Goal: Task Accomplishment & Management: Complete application form

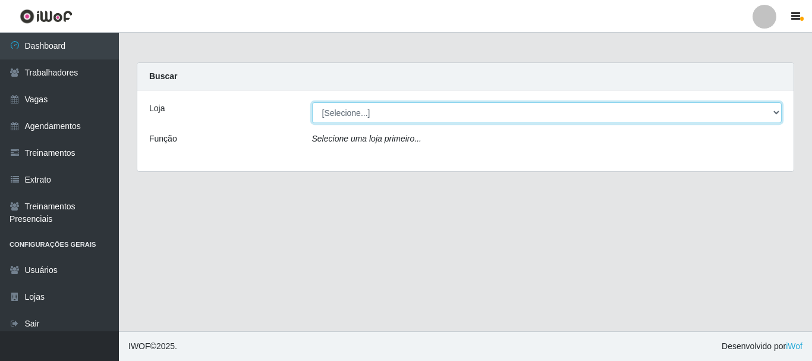
click at [478, 118] on select "[Selecione...] Necão Restaurante" at bounding box center [547, 112] width 470 height 21
select select "334"
click at [312, 102] on select "[Selecione...] Necão Restaurante" at bounding box center [547, 112] width 470 height 21
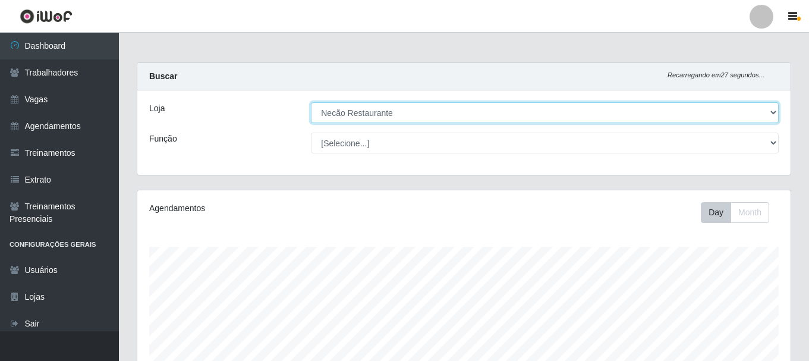
scroll to position [217, 0]
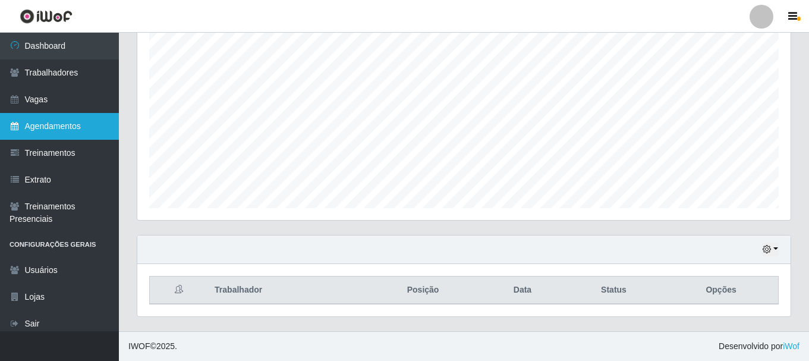
click at [53, 119] on link "Agendamentos" at bounding box center [59, 126] width 119 height 27
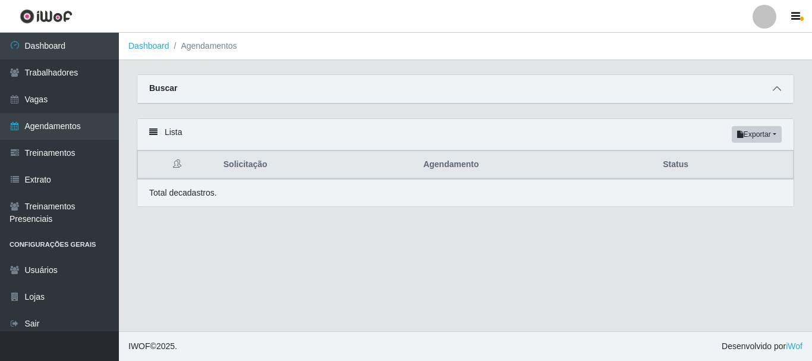
click at [776, 92] on icon at bounding box center [777, 88] width 8 height 8
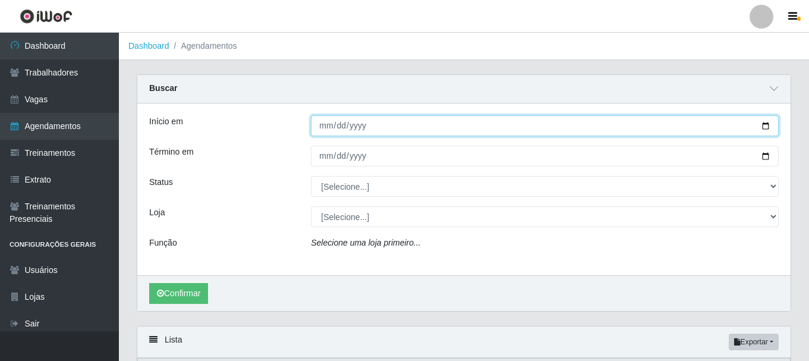
click at [771, 131] on input "Início em" at bounding box center [545, 125] width 468 height 21
click at [762, 127] on input "Início em" at bounding box center [545, 125] width 468 height 21
type input "[DATE]"
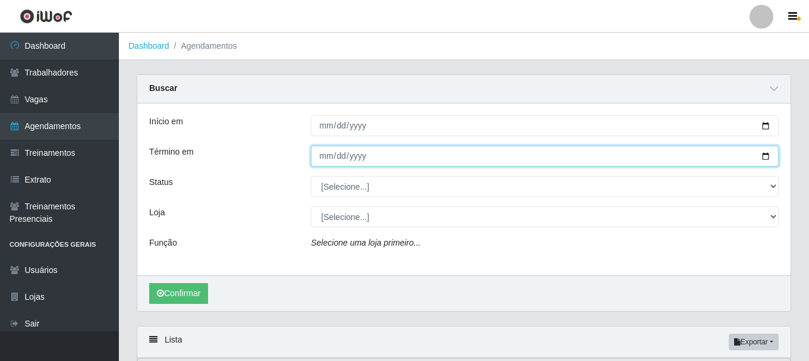
click at [767, 155] on input "Término em" at bounding box center [545, 156] width 468 height 21
type input "[DATE]"
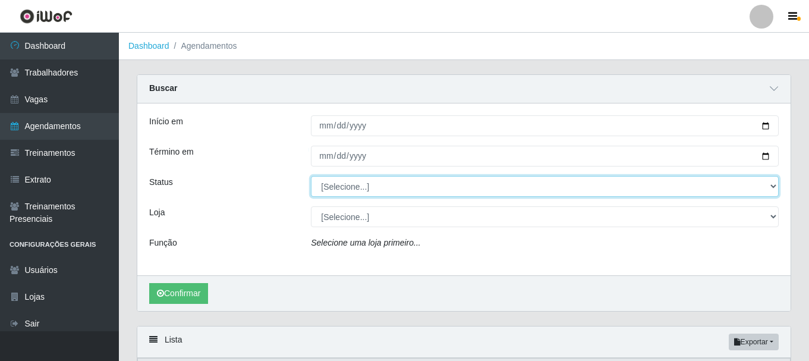
click at [424, 190] on select "[Selecione...] AGENDADO AGUARDANDO LIBERAR EM ANDAMENTO EM REVISÃO FINALIZADO C…" at bounding box center [545, 186] width 468 height 21
select select "AGENDADO"
click at [311, 177] on select "[Selecione...] AGENDADO AGUARDANDO LIBERAR EM ANDAMENTO EM REVISÃO FINALIZADO C…" at bounding box center [545, 186] width 468 height 21
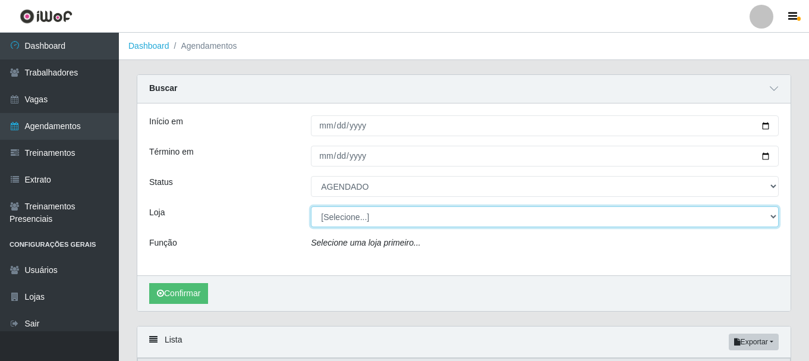
click at [400, 221] on select "[Selecione...] Necão Restaurante" at bounding box center [545, 216] width 468 height 21
select select "334"
click at [311, 207] on select "[Selecione...] Necão Restaurante" at bounding box center [545, 216] width 468 height 21
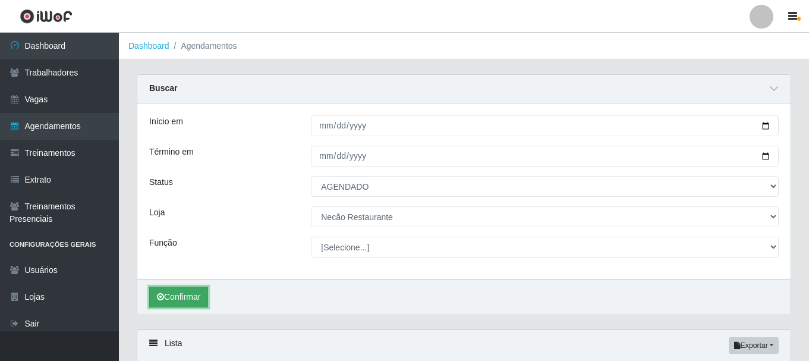
click at [176, 300] on button "Confirmar" at bounding box center [178, 297] width 59 height 21
click at [196, 303] on button "Confirmar" at bounding box center [178, 297] width 59 height 21
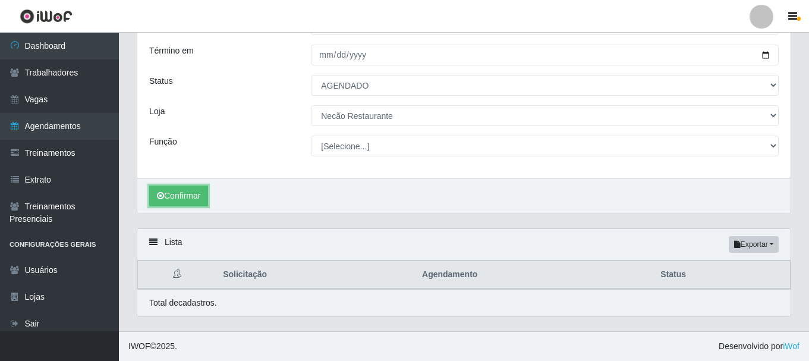
scroll to position [176, 0]
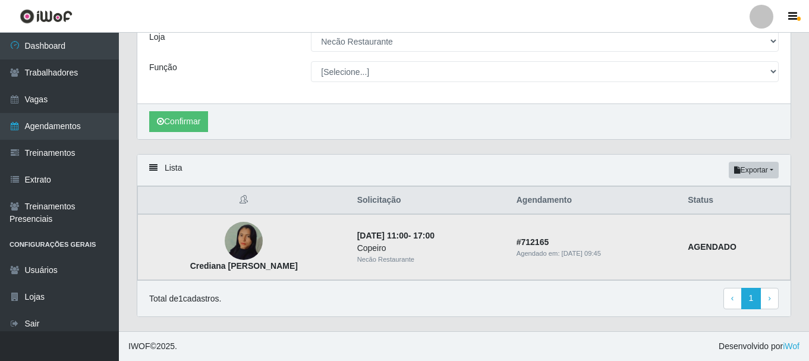
click at [225, 239] on img at bounding box center [244, 241] width 38 height 68
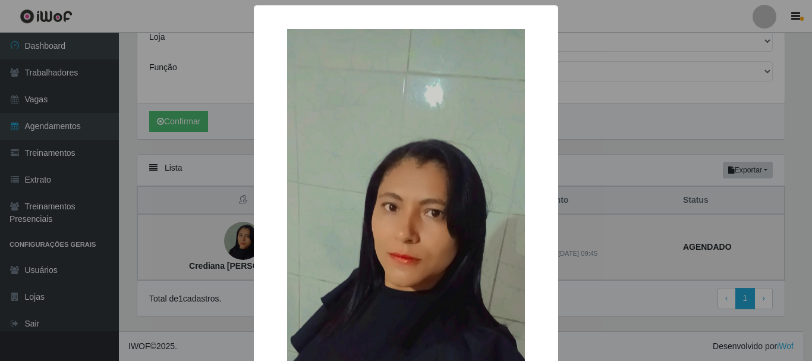
click at [225, 239] on div "× Crediana [PERSON_NAME] OK Cancel" at bounding box center [406, 180] width 812 height 361
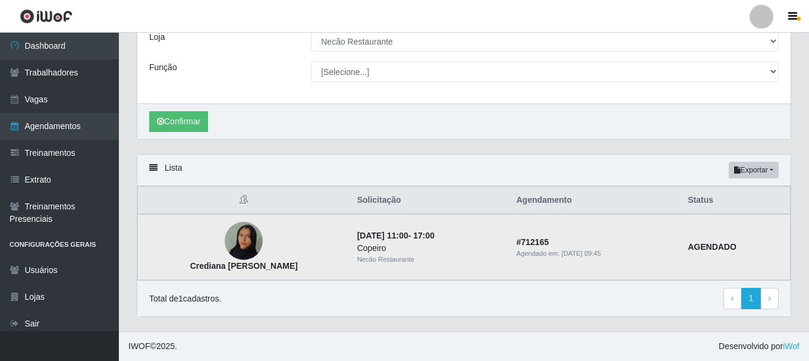
click at [225, 249] on img at bounding box center [244, 241] width 38 height 68
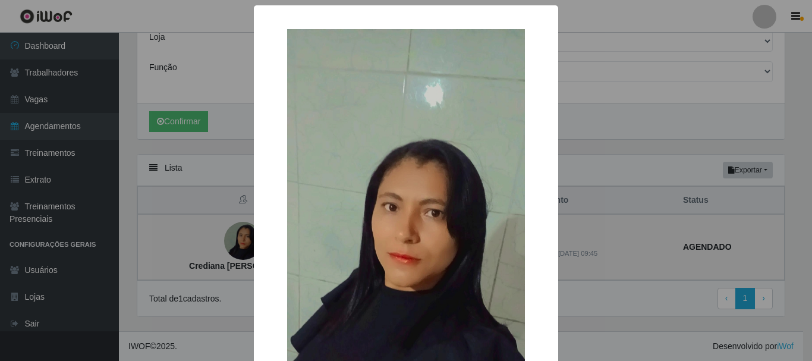
click at [222, 249] on div "× Crediana [PERSON_NAME] OK Cancel" at bounding box center [406, 180] width 812 height 361
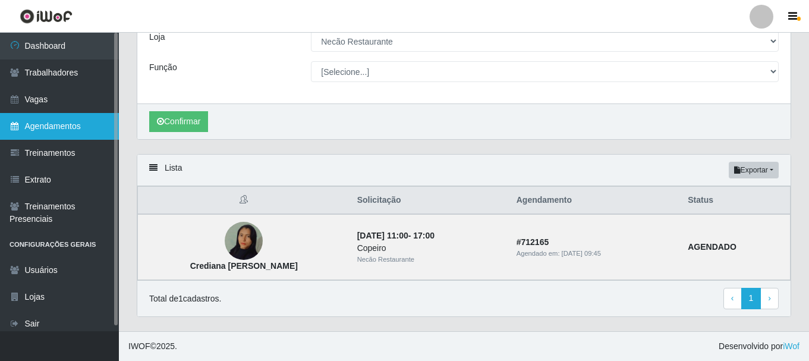
scroll to position [0, 0]
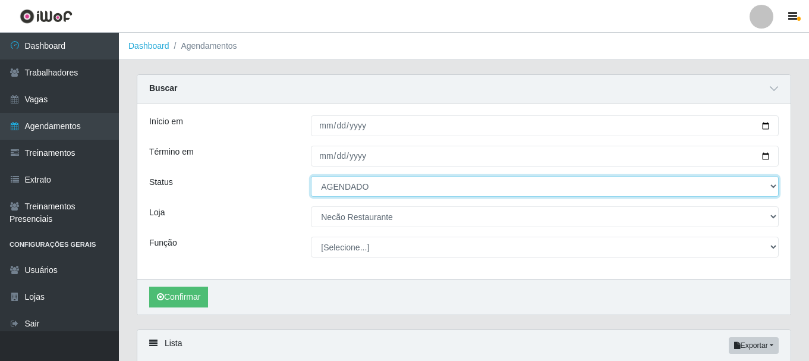
click at [771, 186] on select "[Selecione...] AGENDADO AGUARDANDO LIBERAR EM ANDAMENTO EM REVISÃO FINALIZADO C…" at bounding box center [545, 186] width 468 height 21
click at [311, 177] on select "[Selecione...] AGENDADO AGUARDANDO LIBERAR EM ANDAMENTO EM REVISÃO FINALIZADO C…" at bounding box center [545, 186] width 468 height 21
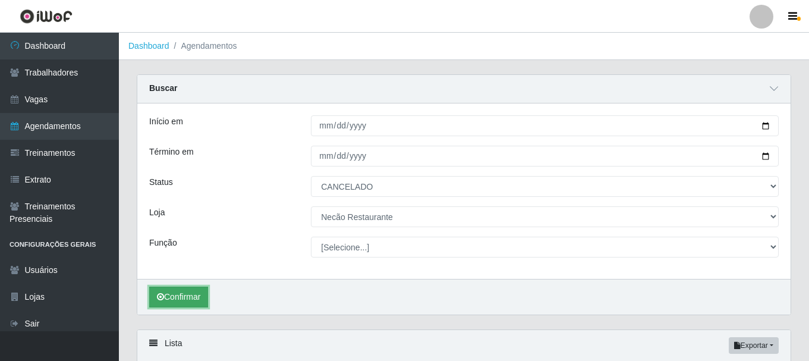
click at [187, 293] on button "Confirmar" at bounding box center [178, 297] width 59 height 21
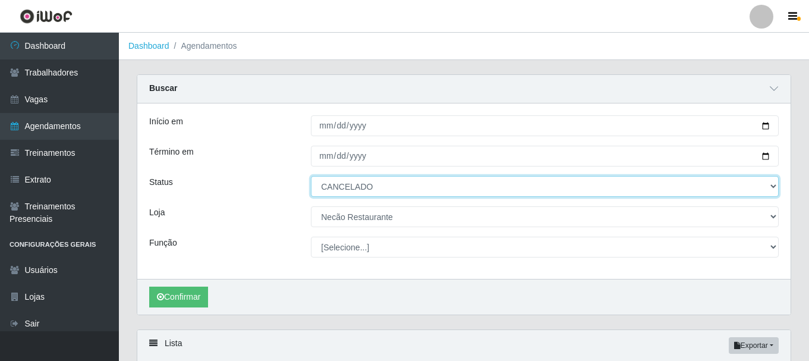
click at [766, 188] on select "[Selecione...] AGENDADO AGUARDANDO LIBERAR EM ANDAMENTO EM REVISÃO FINALIZADO C…" at bounding box center [545, 186] width 468 height 21
select select "AGENDADO"
click at [311, 177] on select "[Selecione...] AGENDADO AGUARDANDO LIBERAR EM ANDAMENTO EM REVISÃO FINALIZADO C…" at bounding box center [545, 186] width 468 height 21
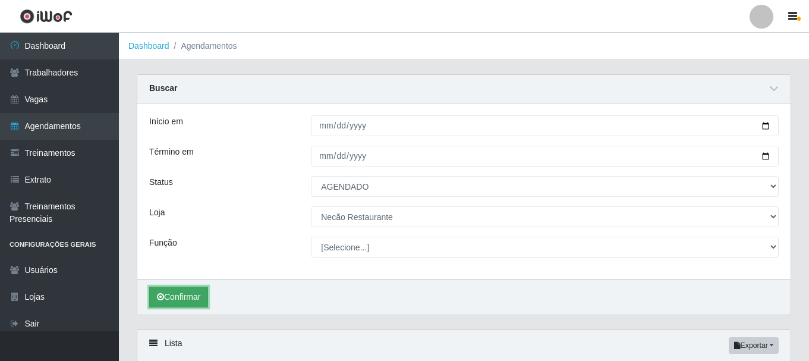
click at [175, 292] on button "Confirmar" at bounding box center [178, 297] width 59 height 21
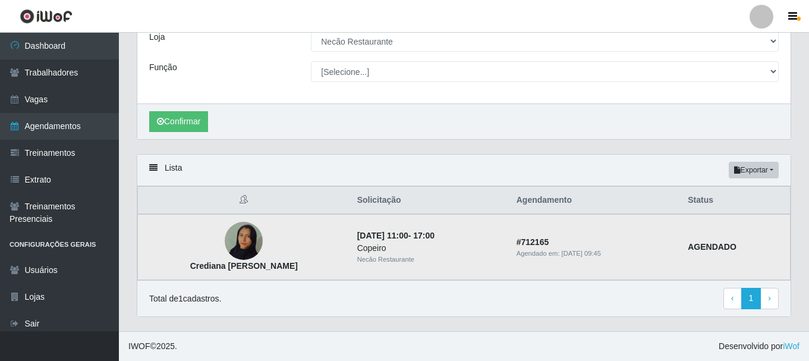
click at [231, 255] on img at bounding box center [244, 241] width 38 height 68
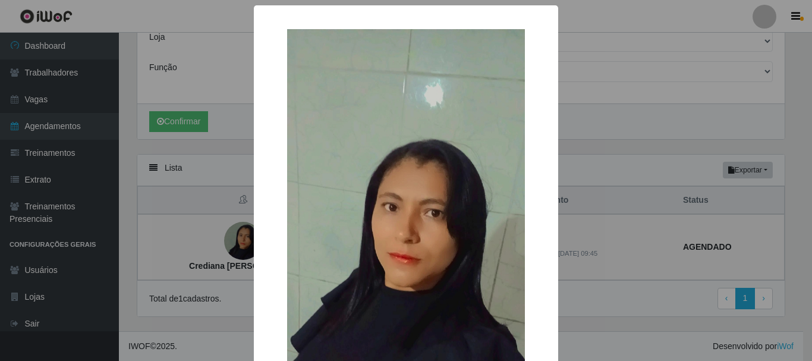
click at [230, 244] on div "× Crediana [PERSON_NAME] OK Cancel" at bounding box center [406, 180] width 812 height 361
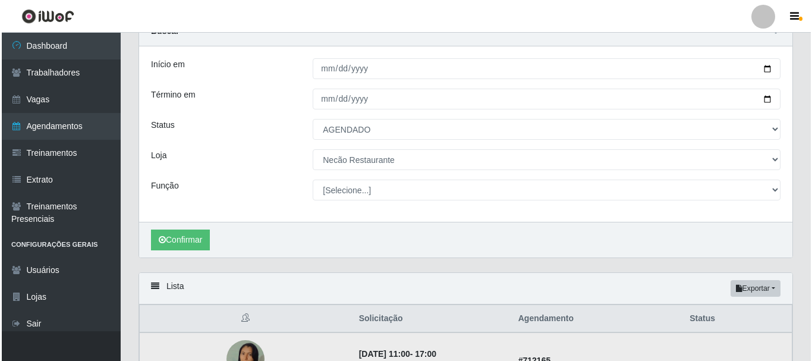
scroll to position [0, 0]
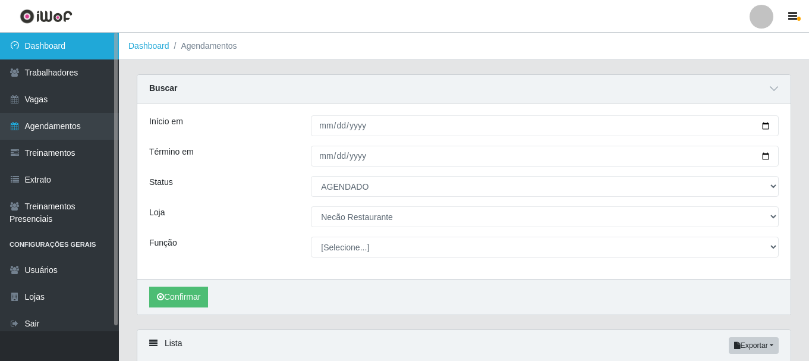
click at [54, 48] on link "Dashboard" at bounding box center [59, 46] width 119 height 27
